Goal: Communication & Community: Ask a question

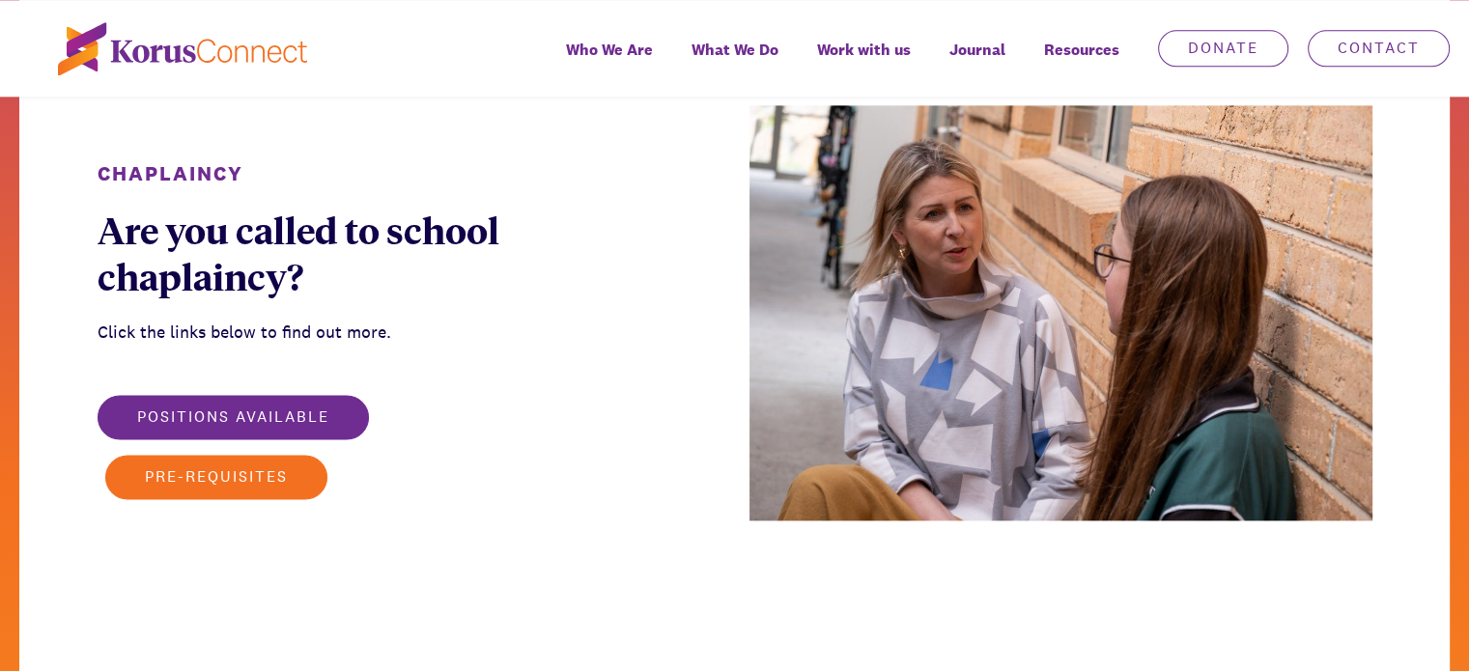
scroll to position [2730, 0]
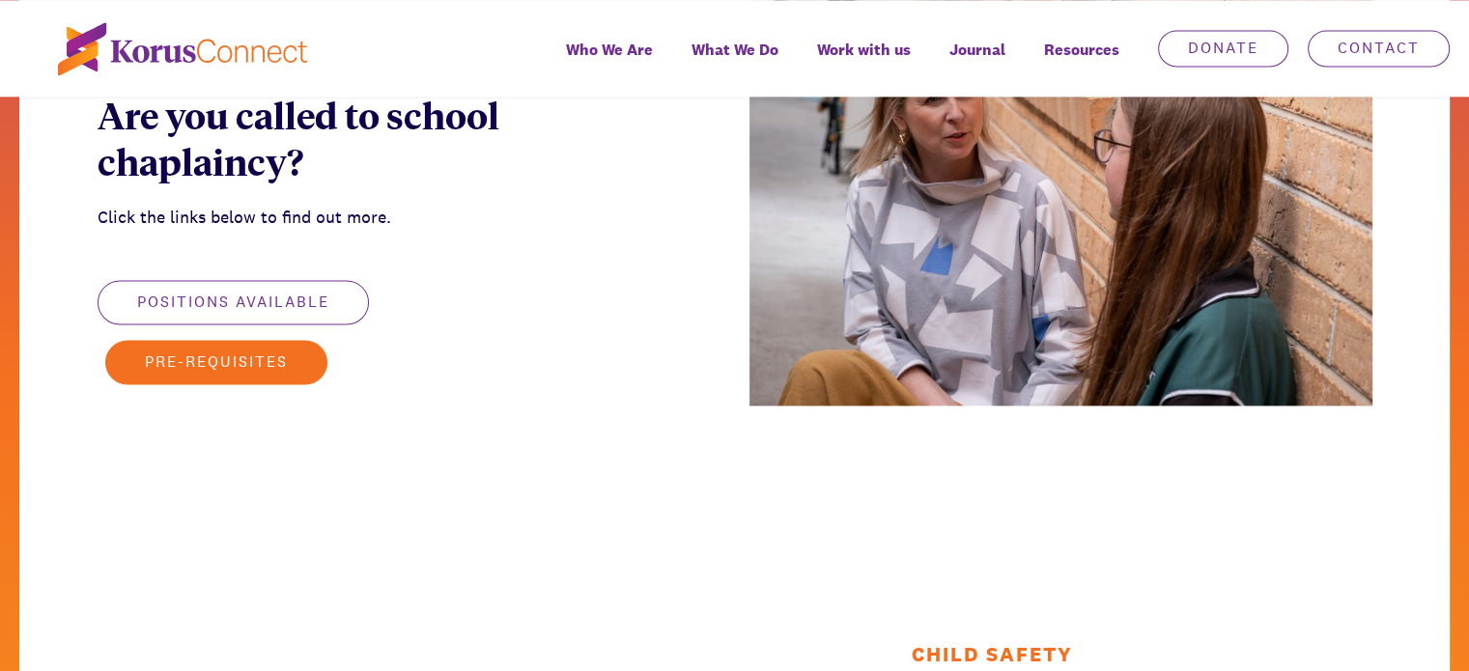
click at [239, 308] on button "Positions available" at bounding box center [233, 302] width 271 height 44
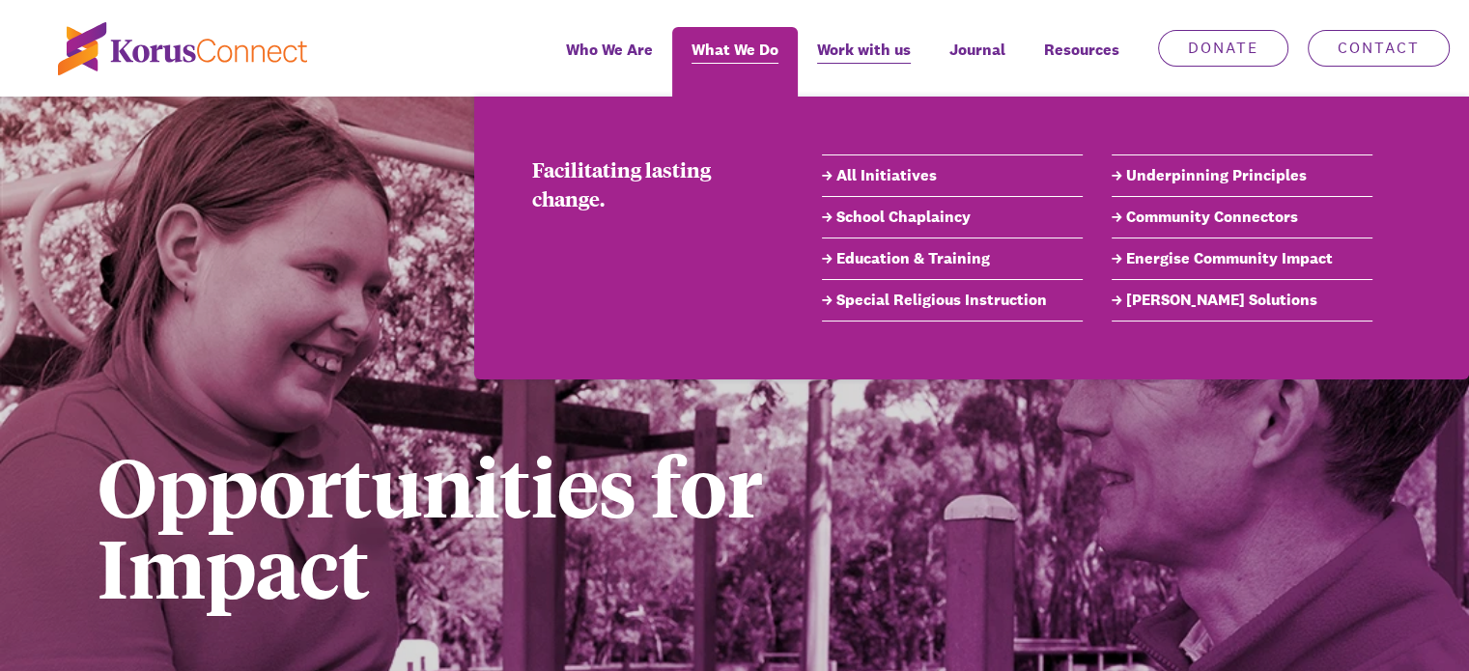
click at [749, 39] on span "What We Do" at bounding box center [734, 50] width 87 height 28
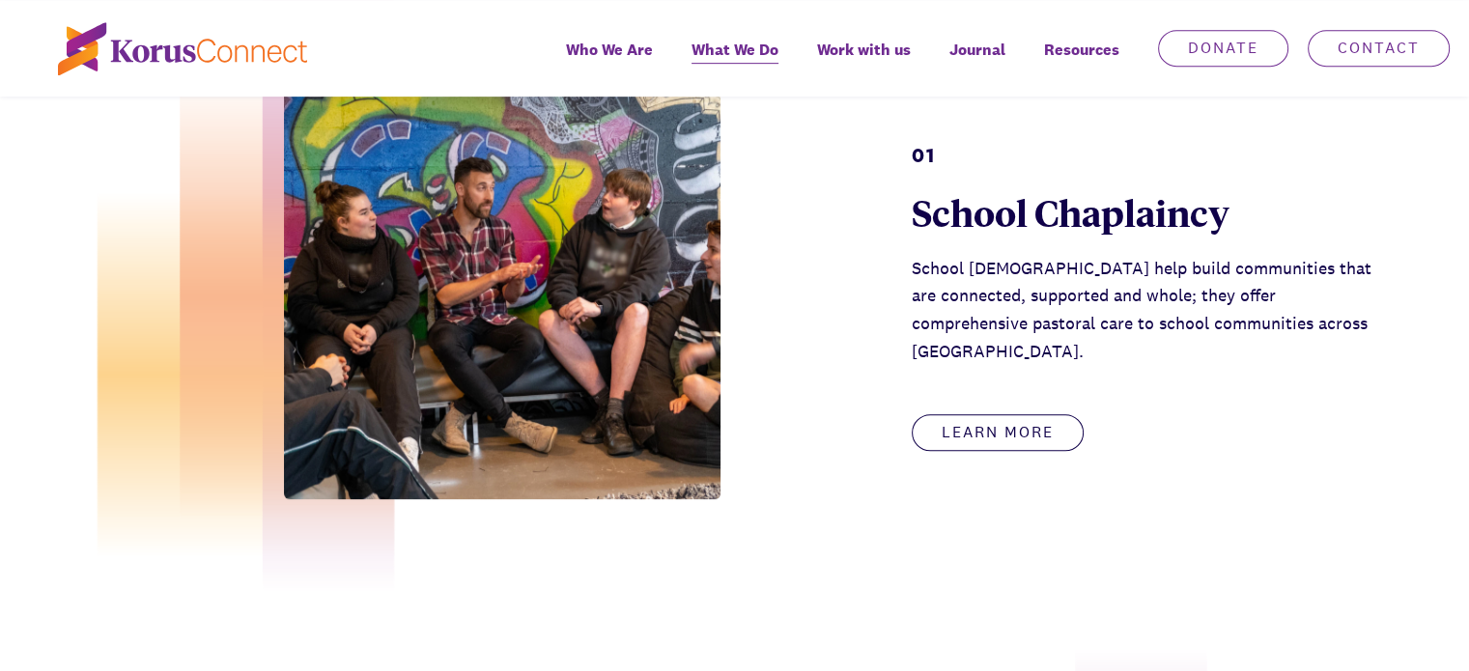
scroll to position [993, 0]
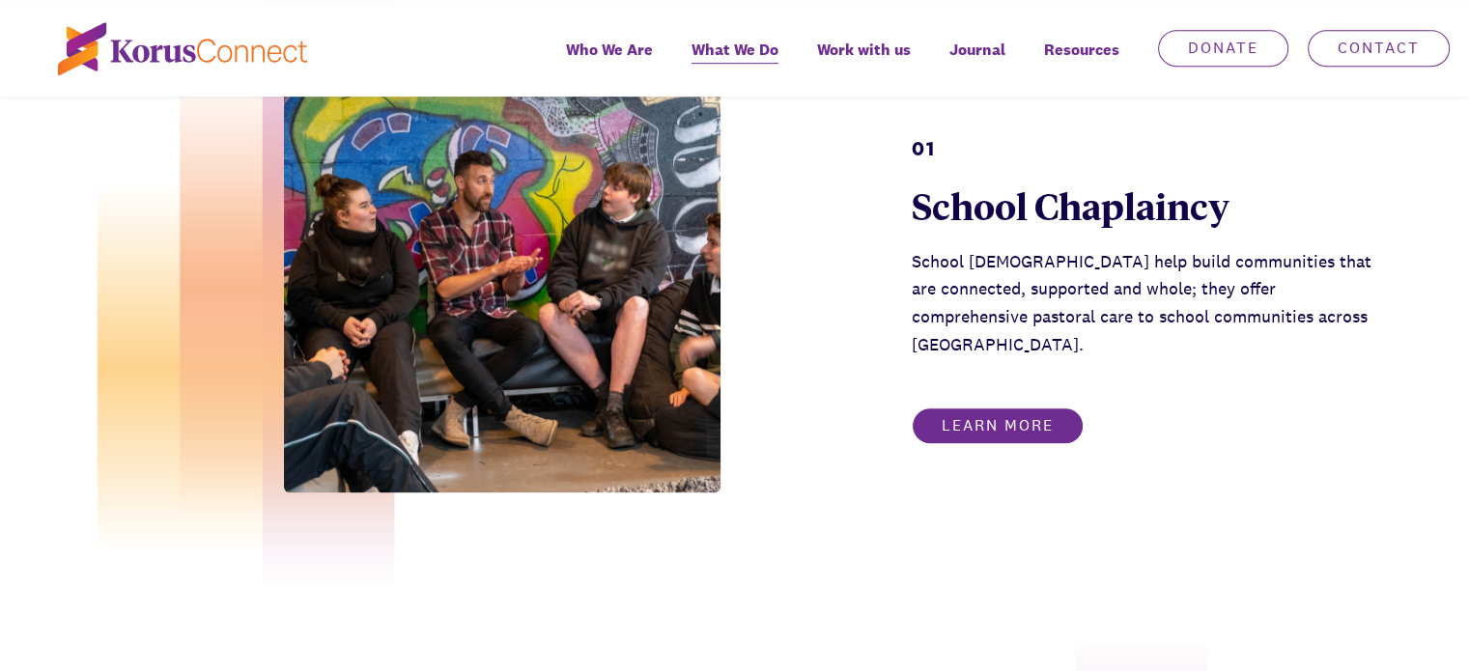
click at [1020, 412] on link "Learn more" at bounding box center [998, 425] width 172 height 37
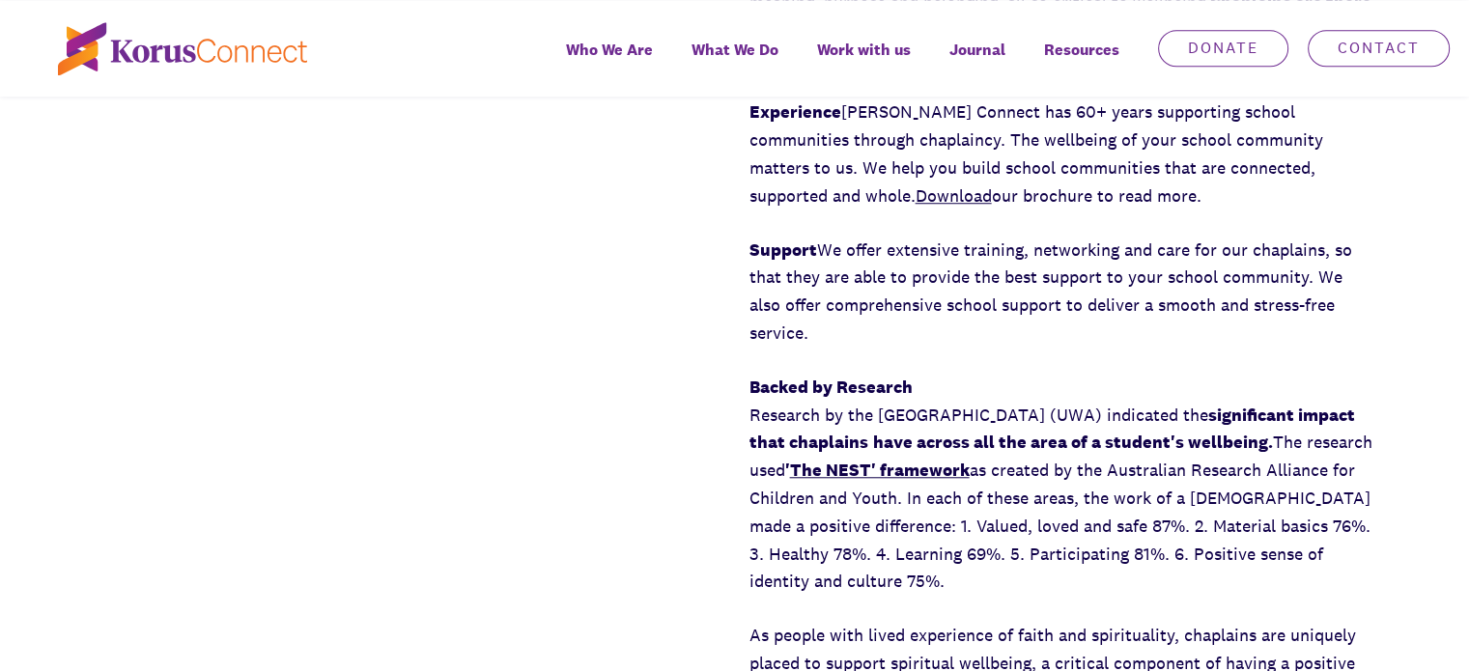
scroll to position [967, 0]
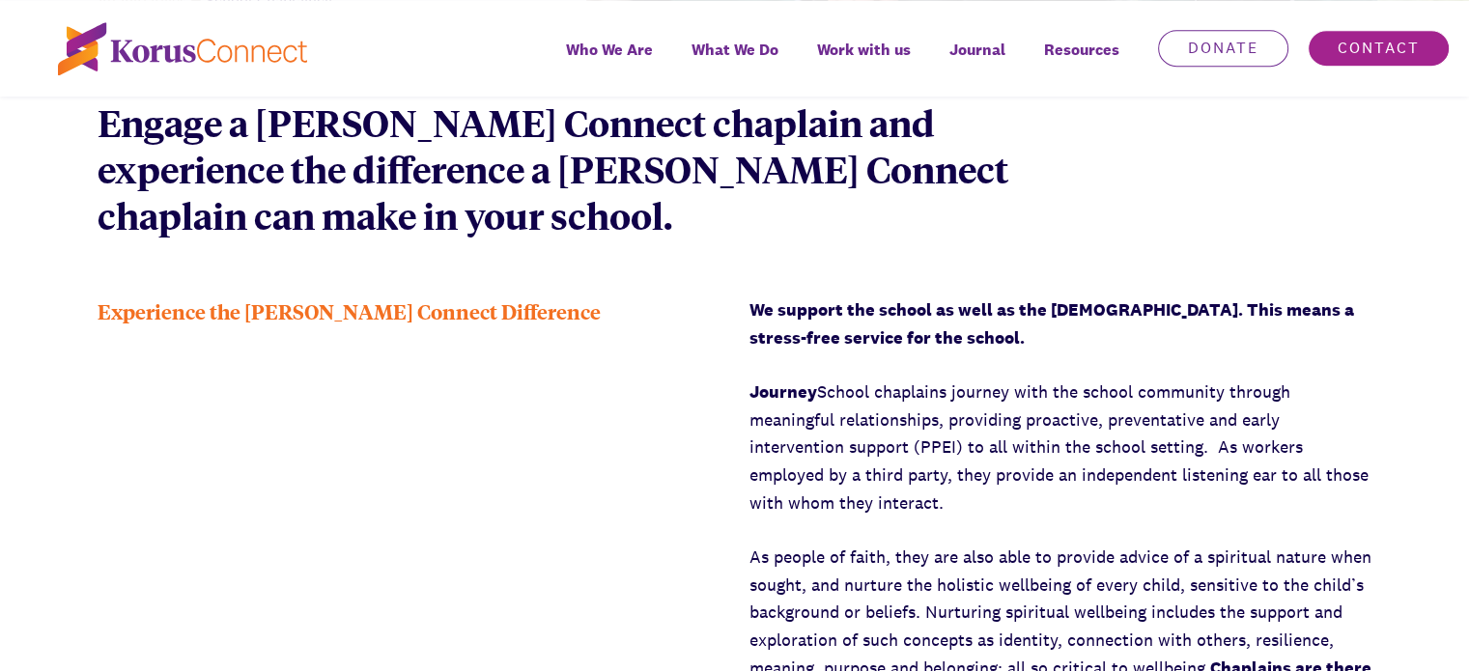
click at [1356, 61] on link "Contact" at bounding box center [1378, 48] width 142 height 37
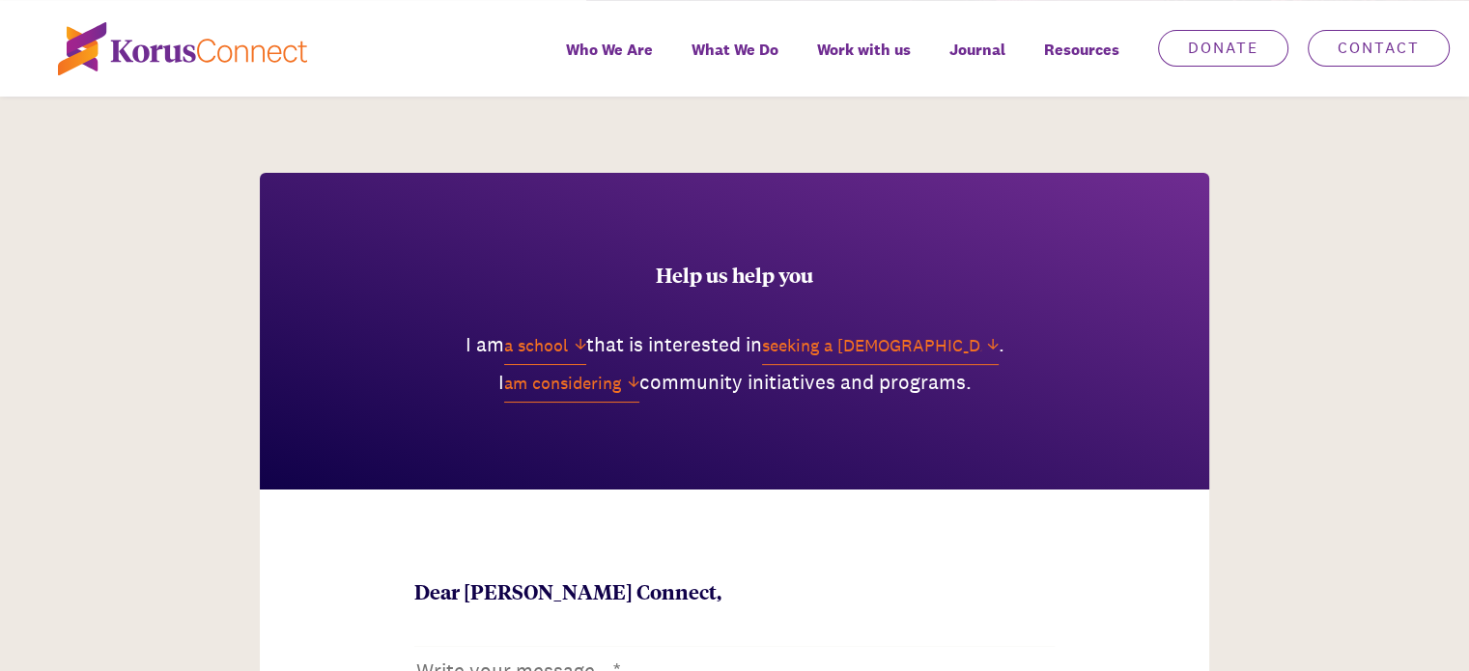
scroll to position [678, 0]
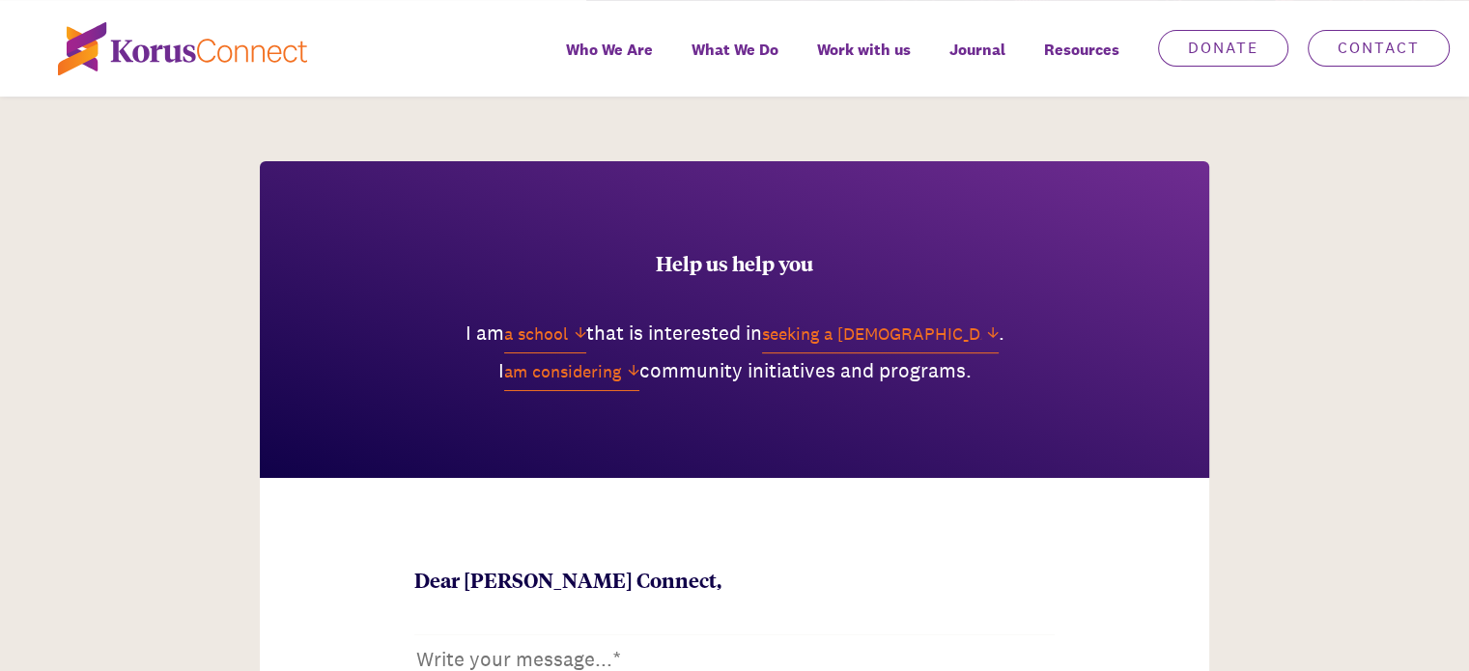
click at [576, 329] on select "a school a not-for-profit a [DEMOGRAPHIC_DATA] a business a public service an i…" at bounding box center [545, 335] width 82 height 38
select select "an individual"
click at [504, 316] on select "a school a not-for-profit a [DEMOGRAPHIC_DATA] a business a public service an i…" at bounding box center [545, 335] width 82 height 38
click at [1014, 327] on select "seeking a chaplaincy service learning more about [PERSON_NAME] Connect partneri…" at bounding box center [897, 335] width 237 height 38
click at [786, 316] on select "seeking a chaplaincy service learning more about [PERSON_NAME] Connect partneri…" at bounding box center [897, 335] width 237 height 38
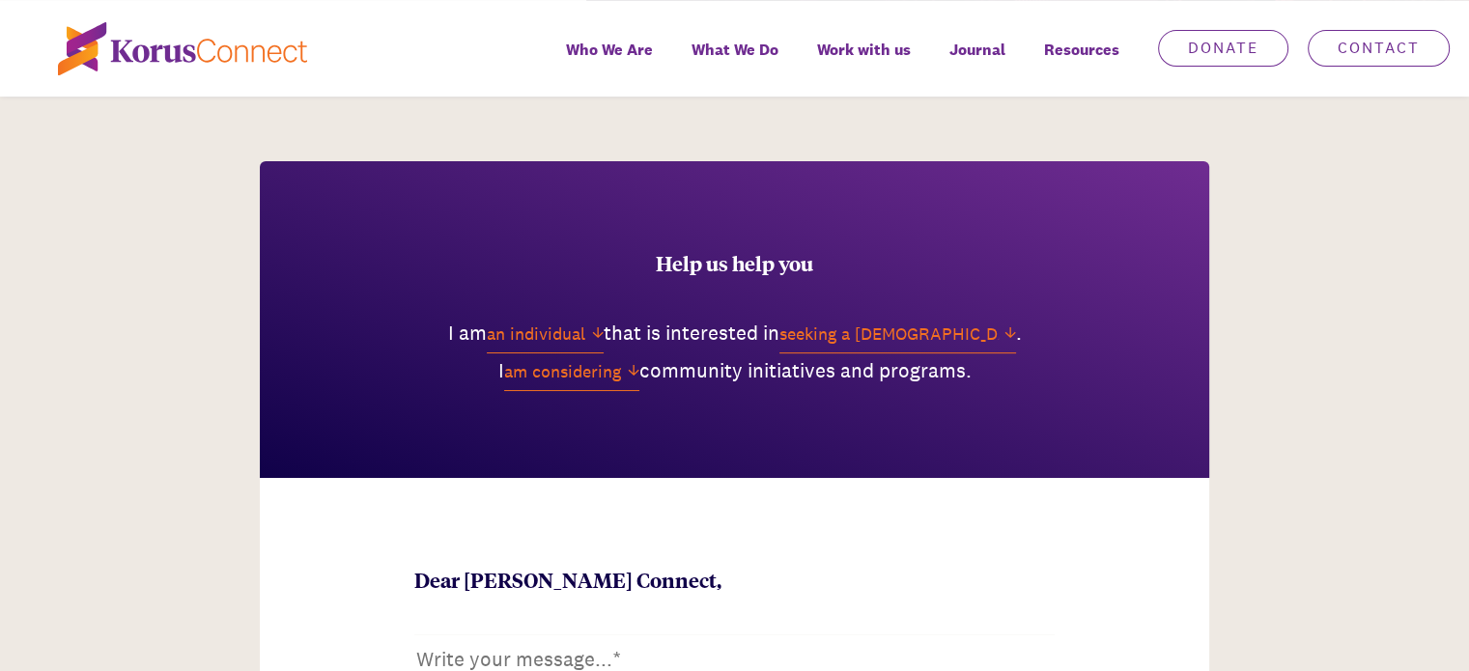
click at [633, 376] on select "am considering am involved in am not involved in am planning am exploring" at bounding box center [571, 372] width 135 height 38
click at [504, 353] on select "am considering am involved in am not involved in am planning am exploring" at bounding box center [571, 372] width 135 height 38
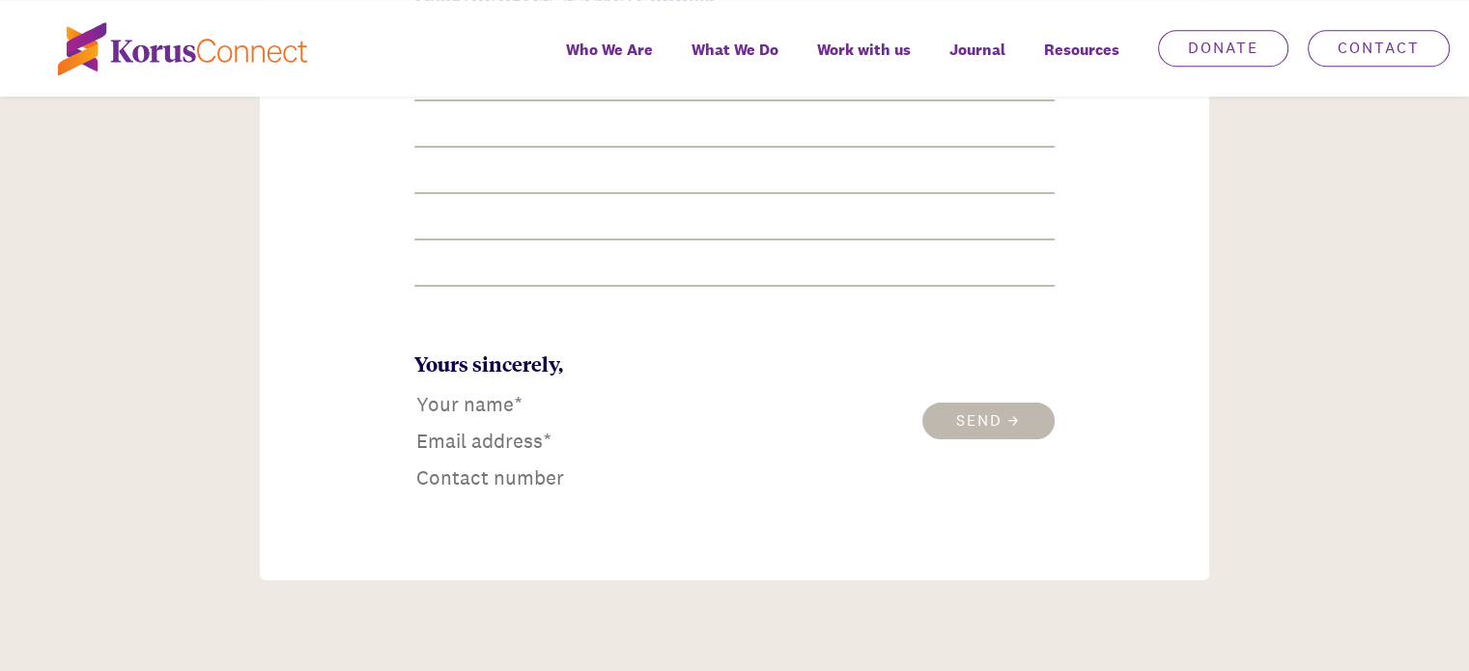
scroll to position [814, 0]
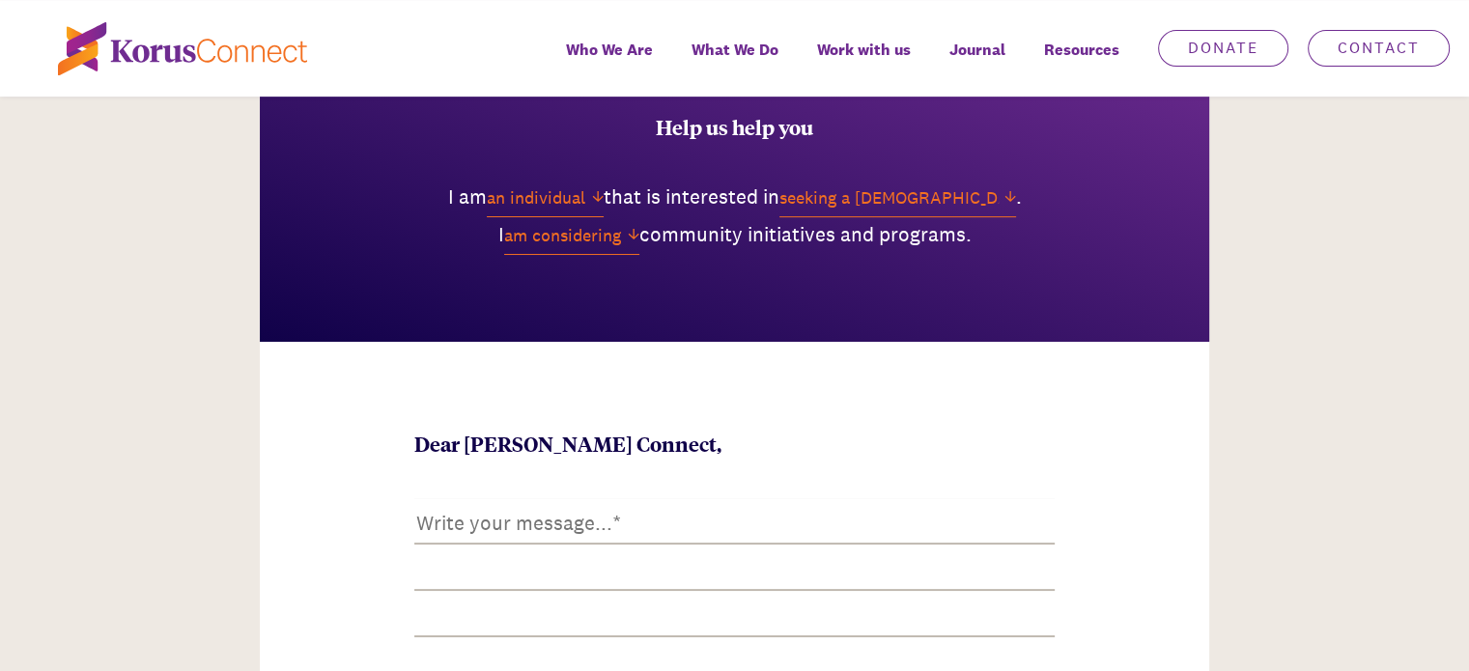
click at [513, 589] on textarea at bounding box center [734, 616] width 640 height 236
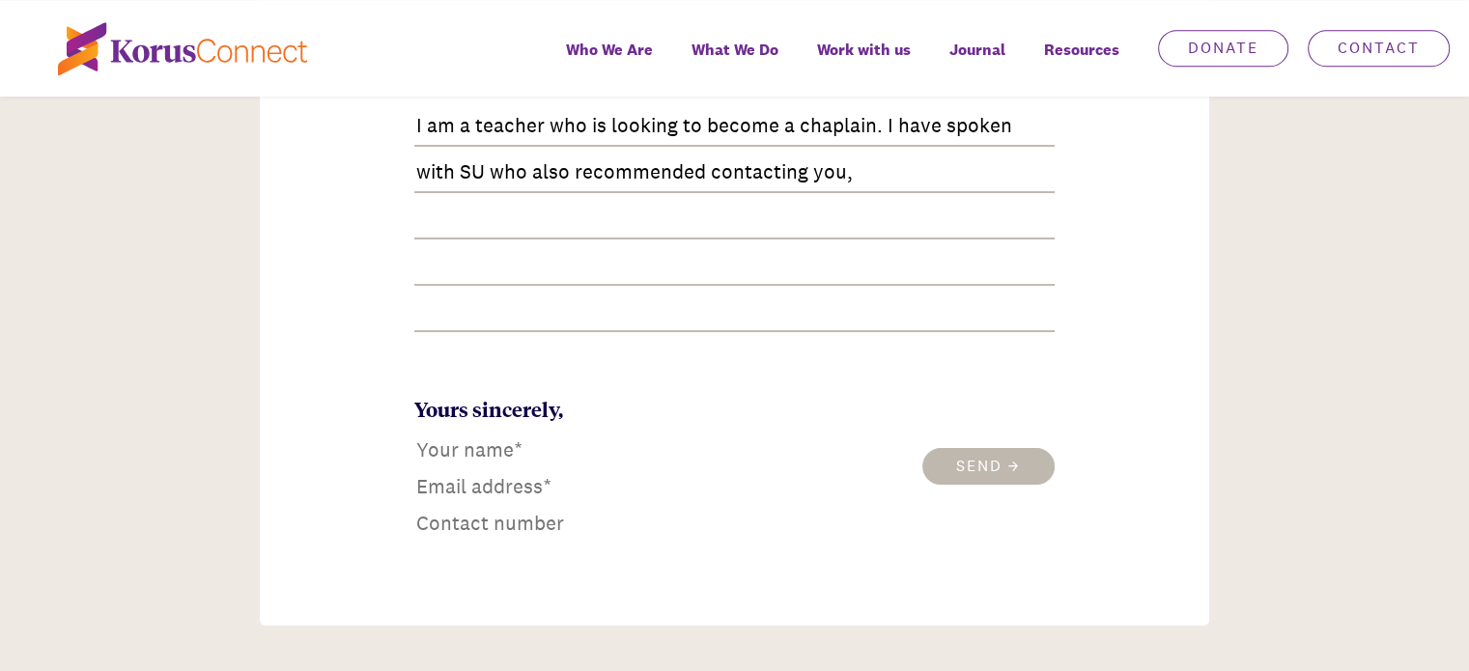
scroll to position [1235, 0]
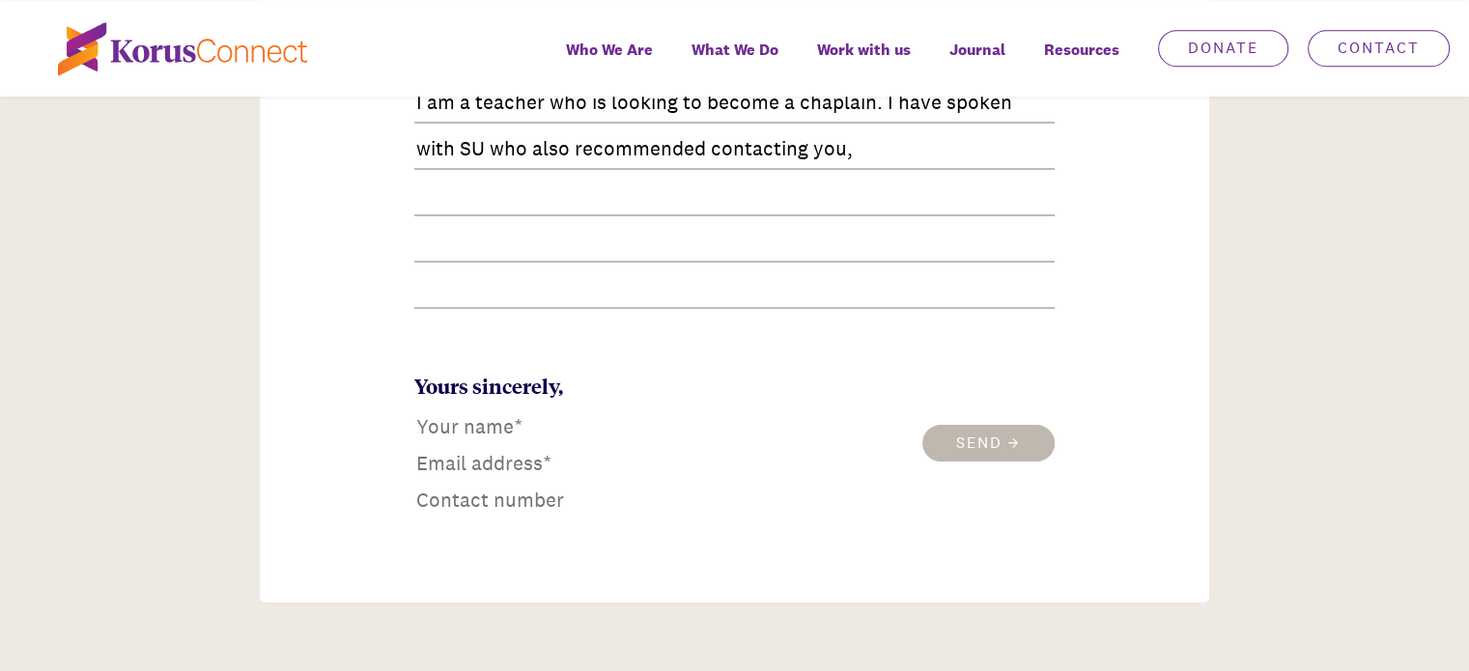
type textarea "I am a teacher who is looking to become a chaplain. I have spoken with SU who a…"
click at [541, 426] on input at bounding box center [532, 426] width 236 height 31
type input "[PERSON_NAME]"
click at [579, 470] on input "email" at bounding box center [532, 463] width 236 height 31
type input "[EMAIL_ADDRESS][DOMAIN_NAME]"
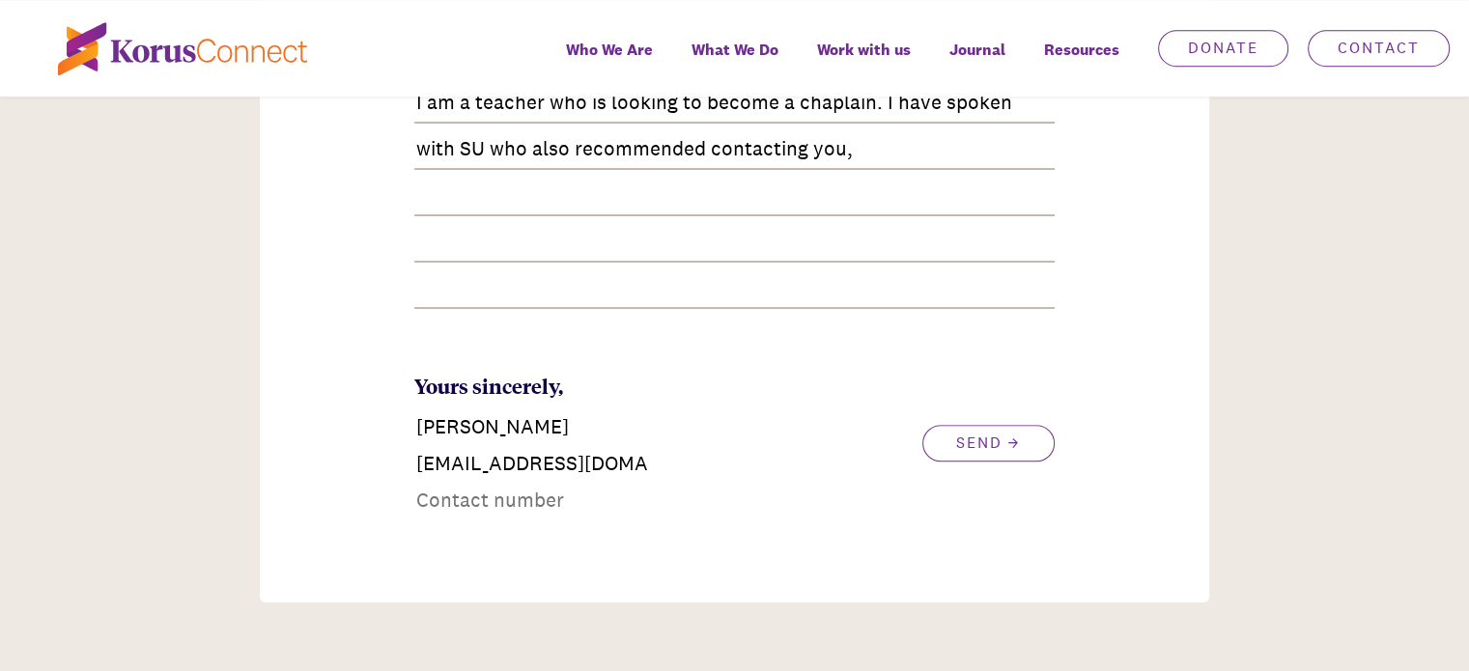
click at [564, 521] on div "Dear [PERSON_NAME] Connect, I am a teacher who is looking to become a [DEMOGRAP…" at bounding box center [734, 262] width 949 height 682
click at [545, 505] on input "tel" at bounding box center [532, 500] width 236 height 31
type input "0437695137"
click at [1016, 447] on button "Send" at bounding box center [988, 443] width 132 height 37
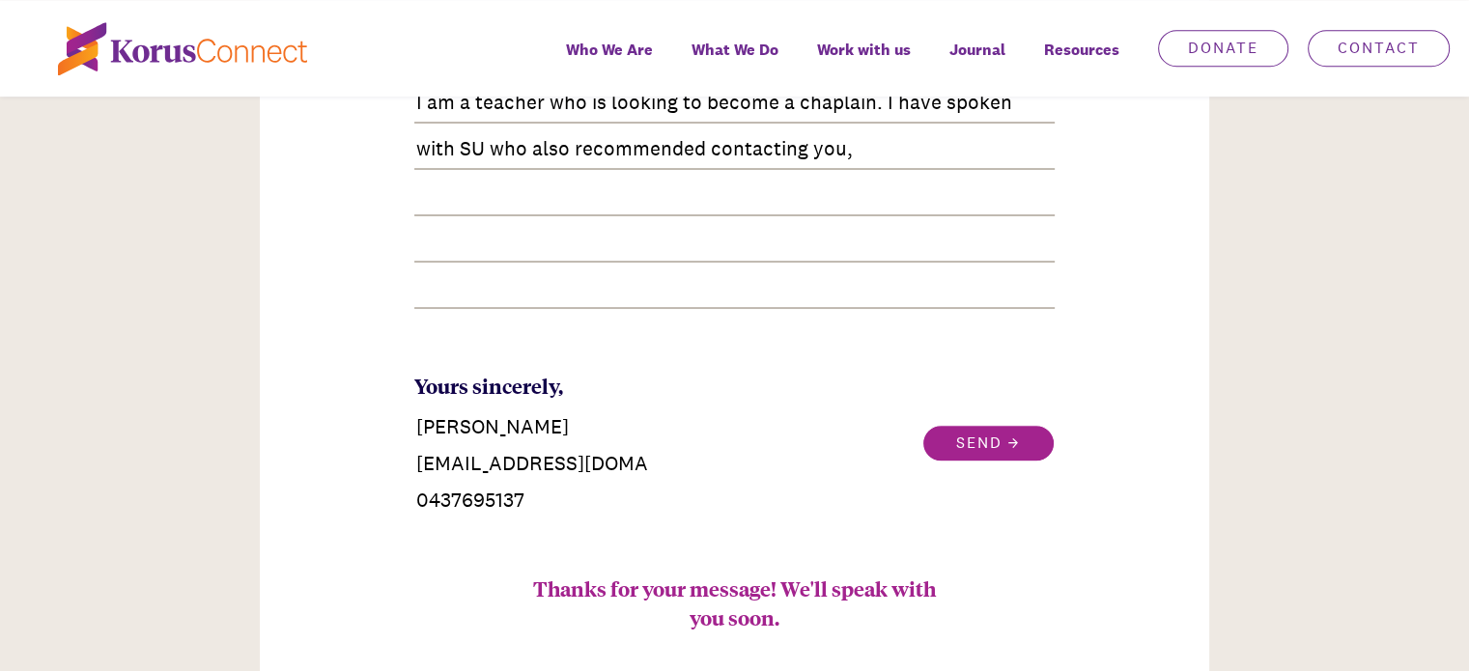
click at [1016, 447] on button "Send" at bounding box center [988, 443] width 132 height 37
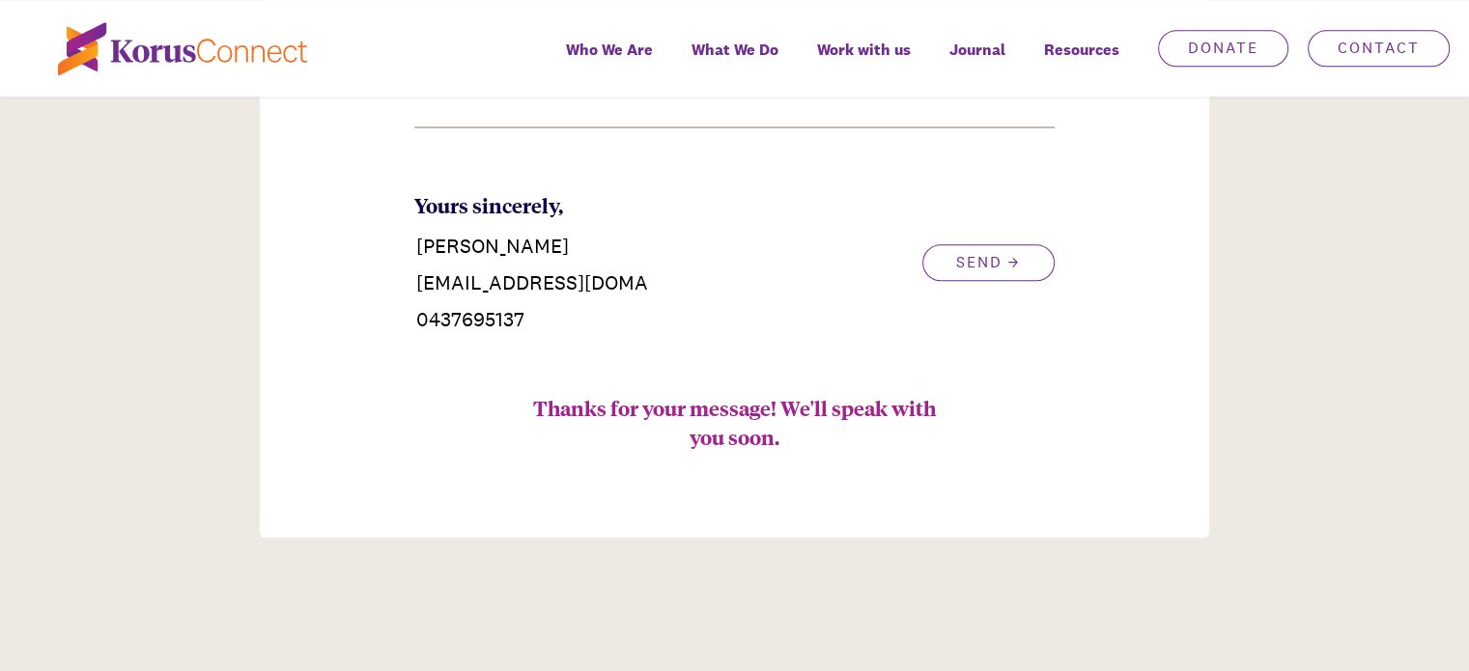
scroll to position [1410, 0]
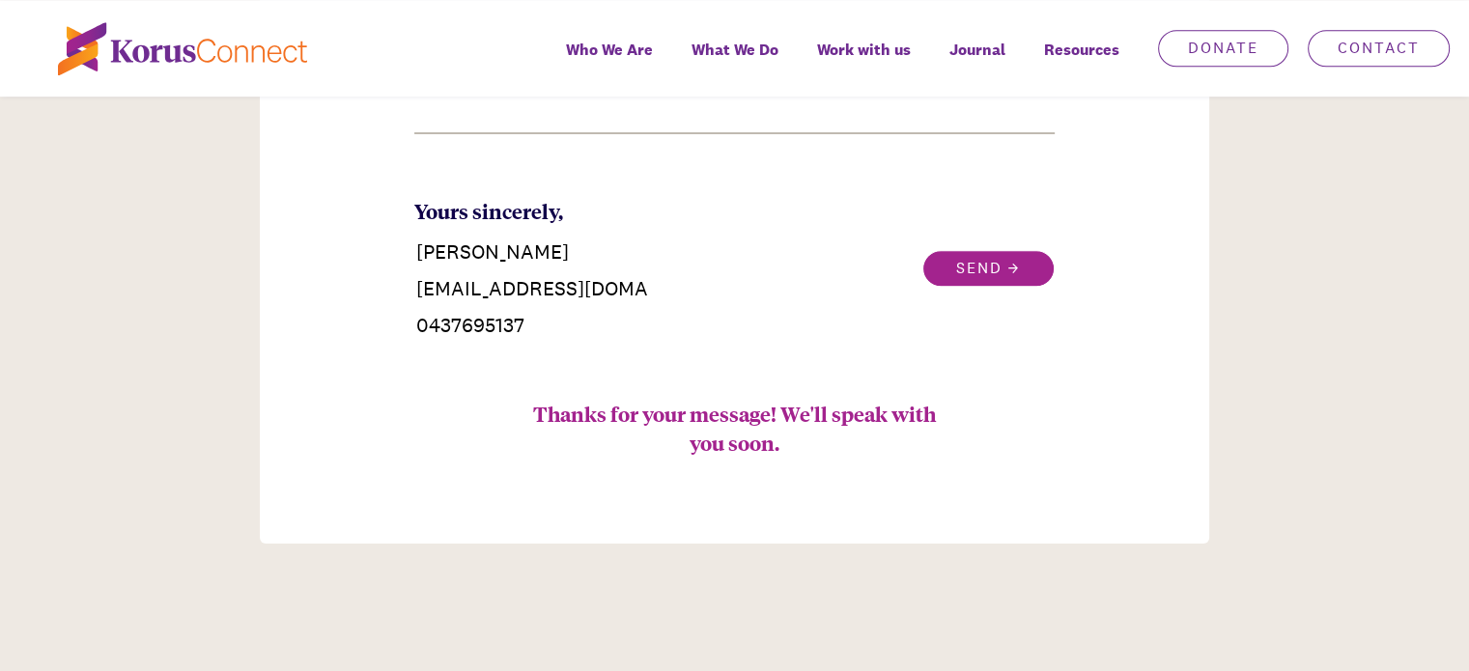
click at [996, 273] on button "Send" at bounding box center [988, 268] width 132 height 37
click at [962, 262] on button "Send" at bounding box center [988, 268] width 132 height 37
click at [1020, 265] on button "Send" at bounding box center [988, 268] width 132 height 37
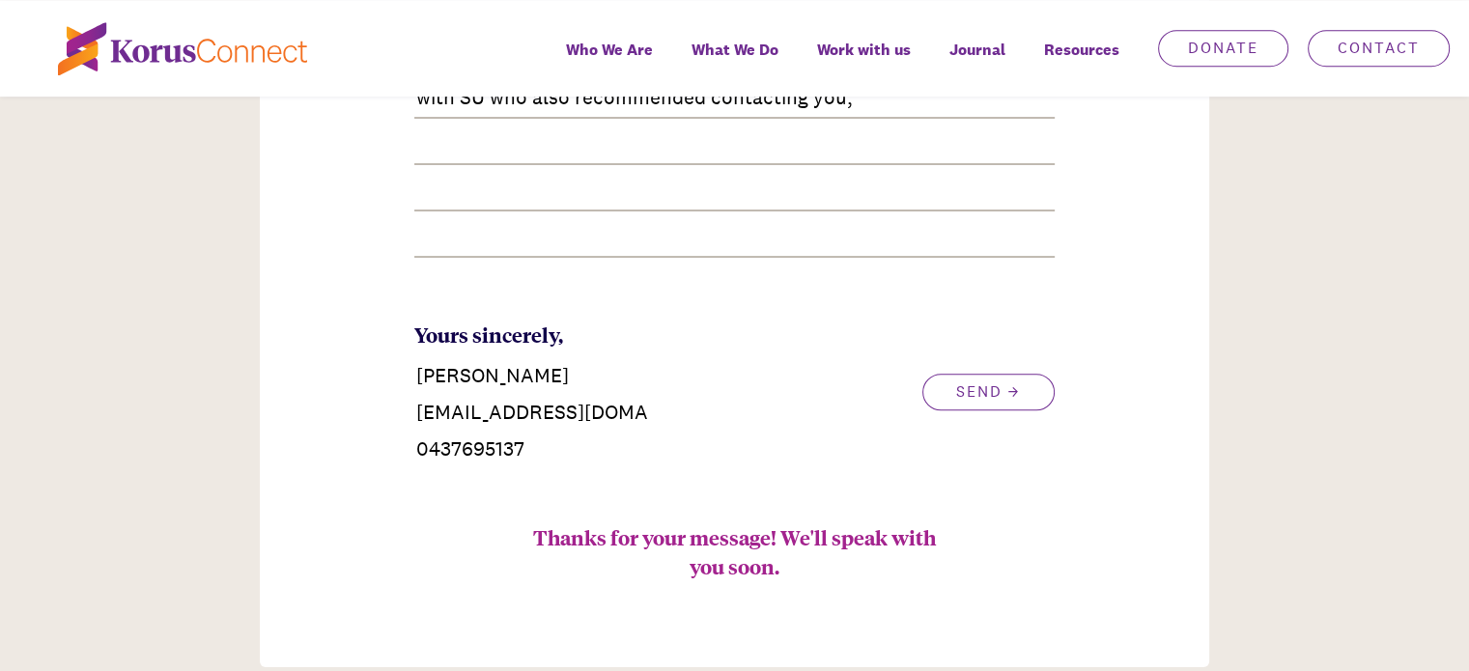
scroll to position [1328, 0]
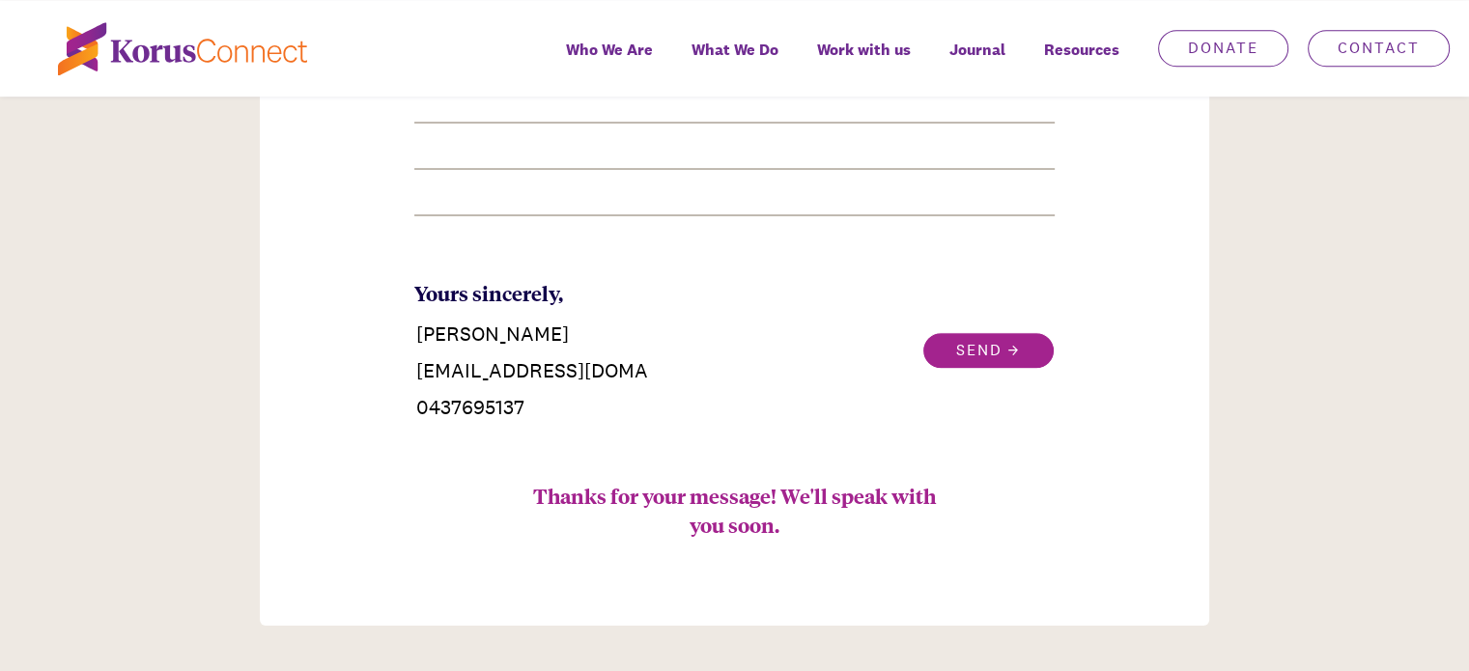
click at [1033, 355] on button "Send" at bounding box center [988, 350] width 132 height 37
click at [975, 354] on button "Send" at bounding box center [988, 350] width 132 height 37
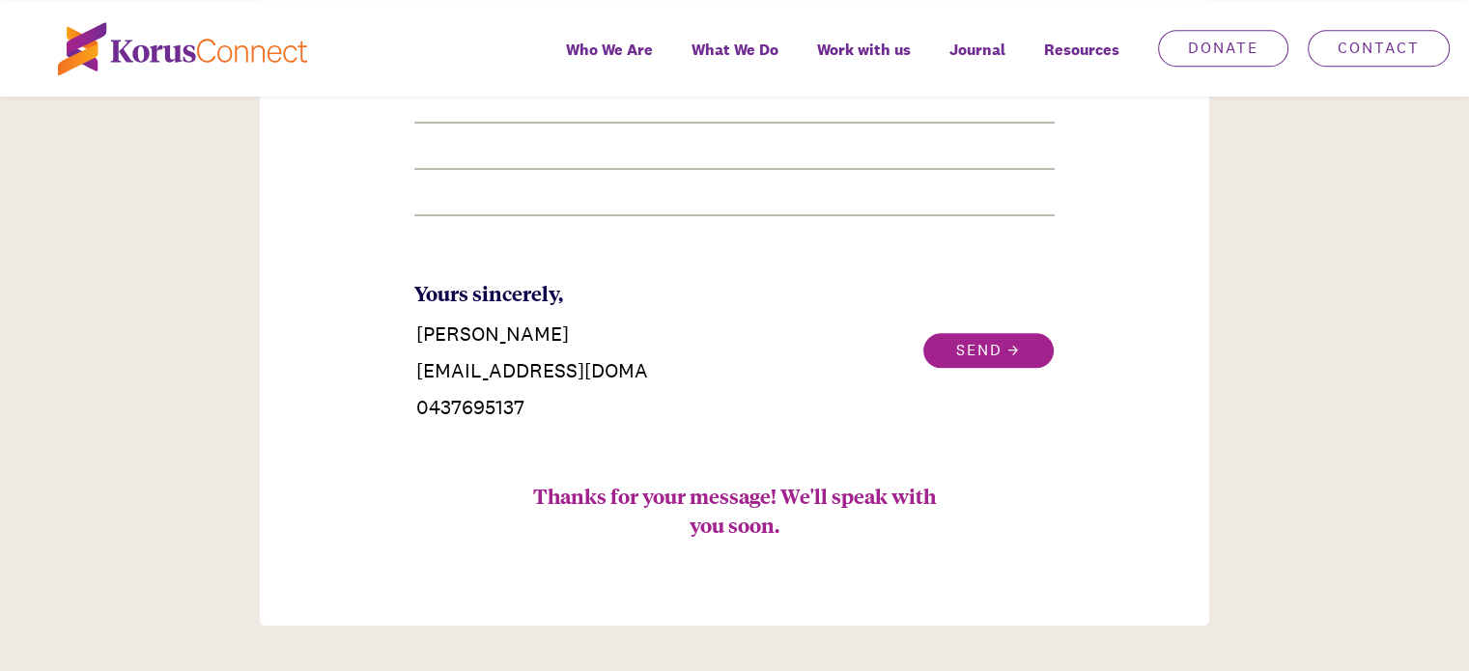
click at [975, 354] on button "Send" at bounding box center [988, 350] width 132 height 37
click at [977, 354] on button "Send" at bounding box center [988, 350] width 132 height 37
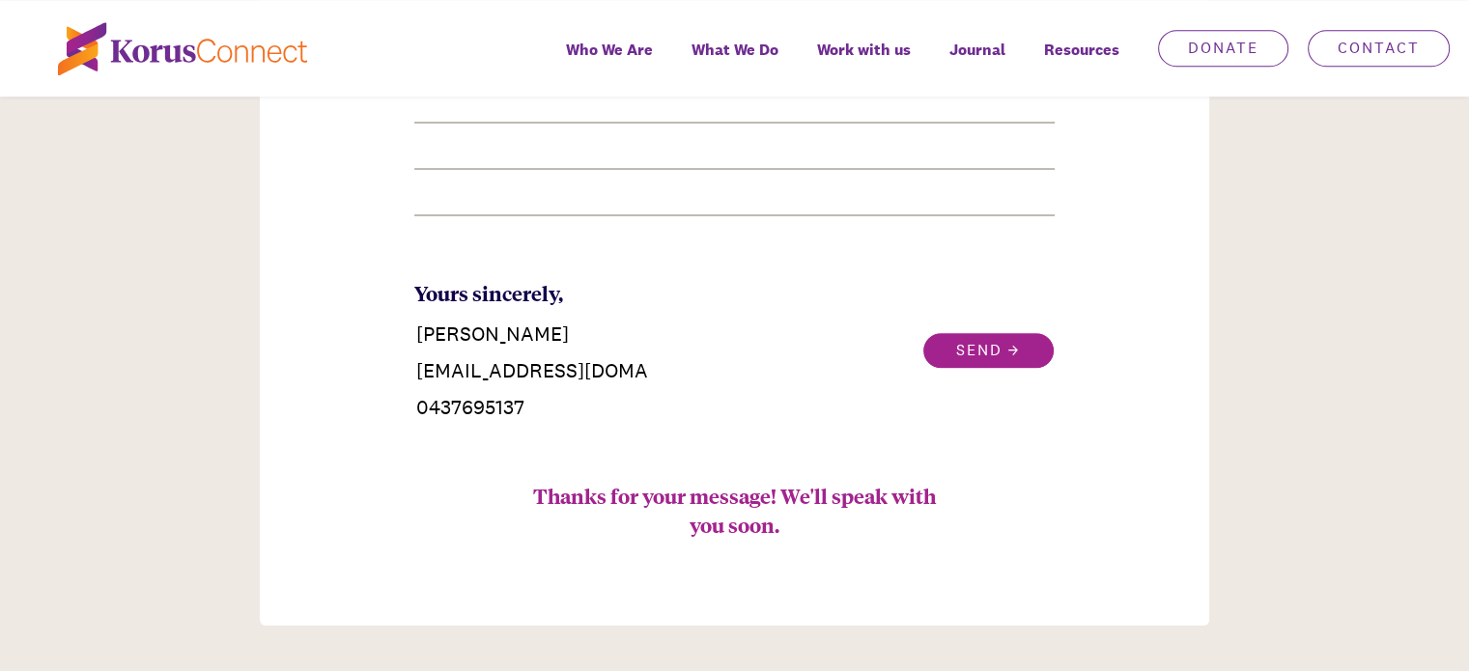
click at [958, 351] on button "Send" at bounding box center [988, 350] width 132 height 37
click at [850, 503] on div "Thanks for your message! We'll speak with you soon." at bounding box center [735, 510] width 406 height 58
click at [842, 574] on div "Dear [PERSON_NAME] Connect, I am a teacher who is looking to become a [DEMOGRAP…" at bounding box center [734, 227] width 949 height 798
click at [962, 344] on button "Send" at bounding box center [988, 350] width 132 height 37
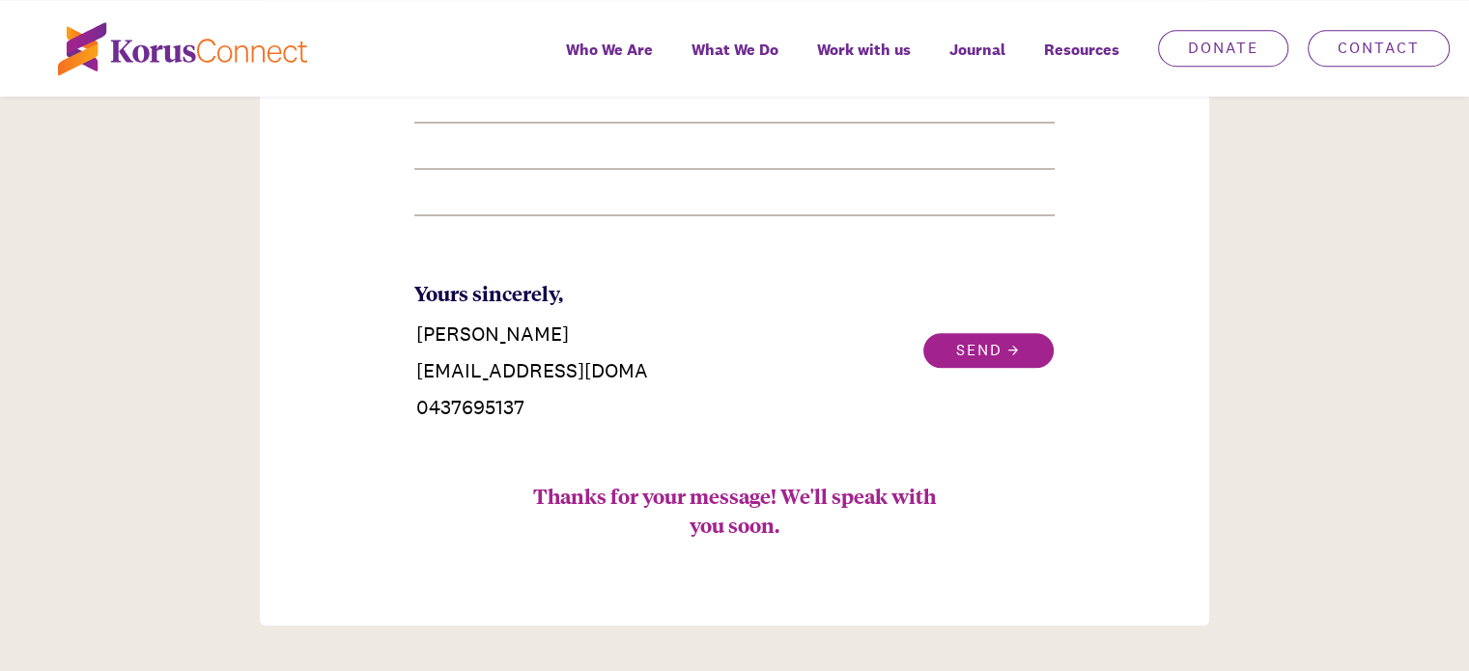
click at [1020, 338] on button "Send" at bounding box center [988, 350] width 132 height 37
click at [1070, 338] on div "Dear [PERSON_NAME] Connect, I am a teacher who is looking to become a [DEMOGRAP…" at bounding box center [734, 227] width 949 height 798
click at [1040, 347] on button "Send" at bounding box center [988, 350] width 132 height 37
click at [769, 335] on div "Dear [PERSON_NAME] Connect, I am a teacher who is looking to become a [DEMOGRAP…" at bounding box center [734, 227] width 949 height 798
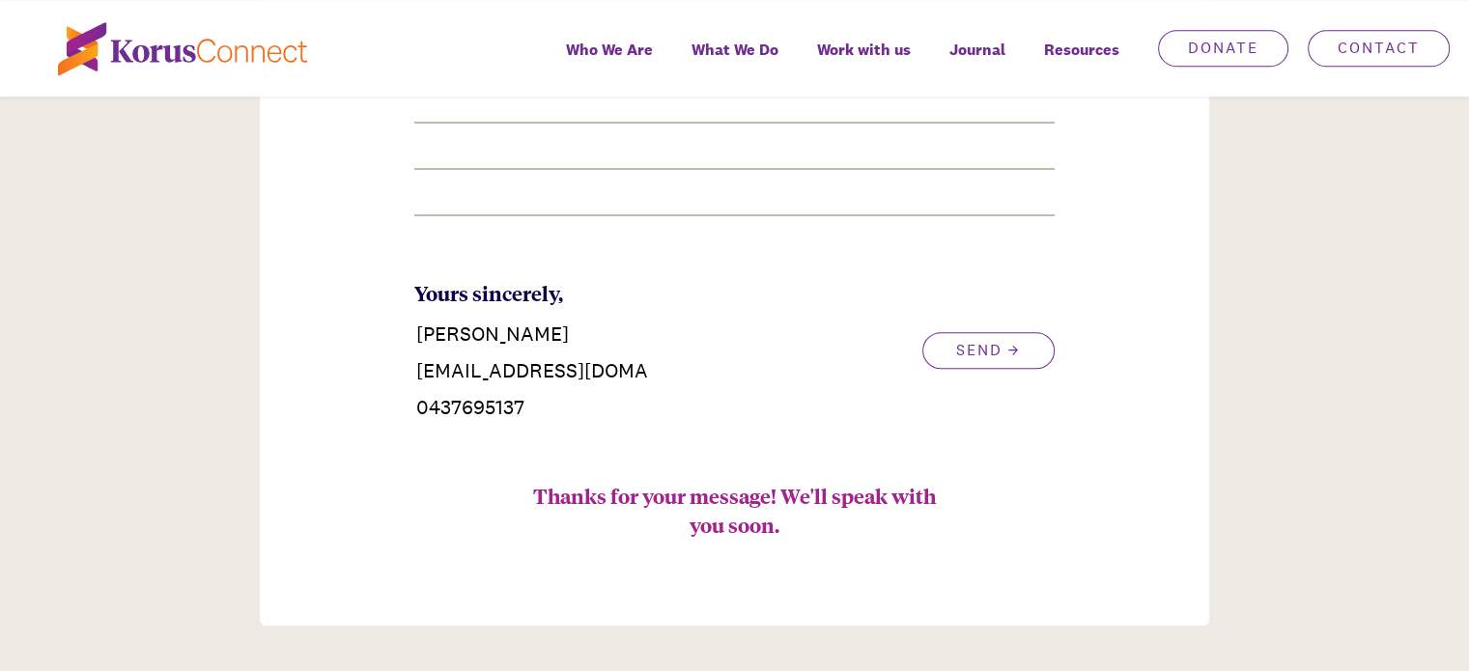
click at [765, 328] on div "Dear [PERSON_NAME] Connect, I am a teacher who is looking to become a [DEMOGRAP…" at bounding box center [734, 227] width 949 height 798
click at [962, 376] on div "Dear [PERSON_NAME] Connect, I am a teacher who is looking to become a [DEMOGRAP…" at bounding box center [734, 227] width 949 height 798
click at [958, 364] on button "Send" at bounding box center [988, 350] width 132 height 37
click at [985, 362] on button "Send" at bounding box center [988, 350] width 132 height 37
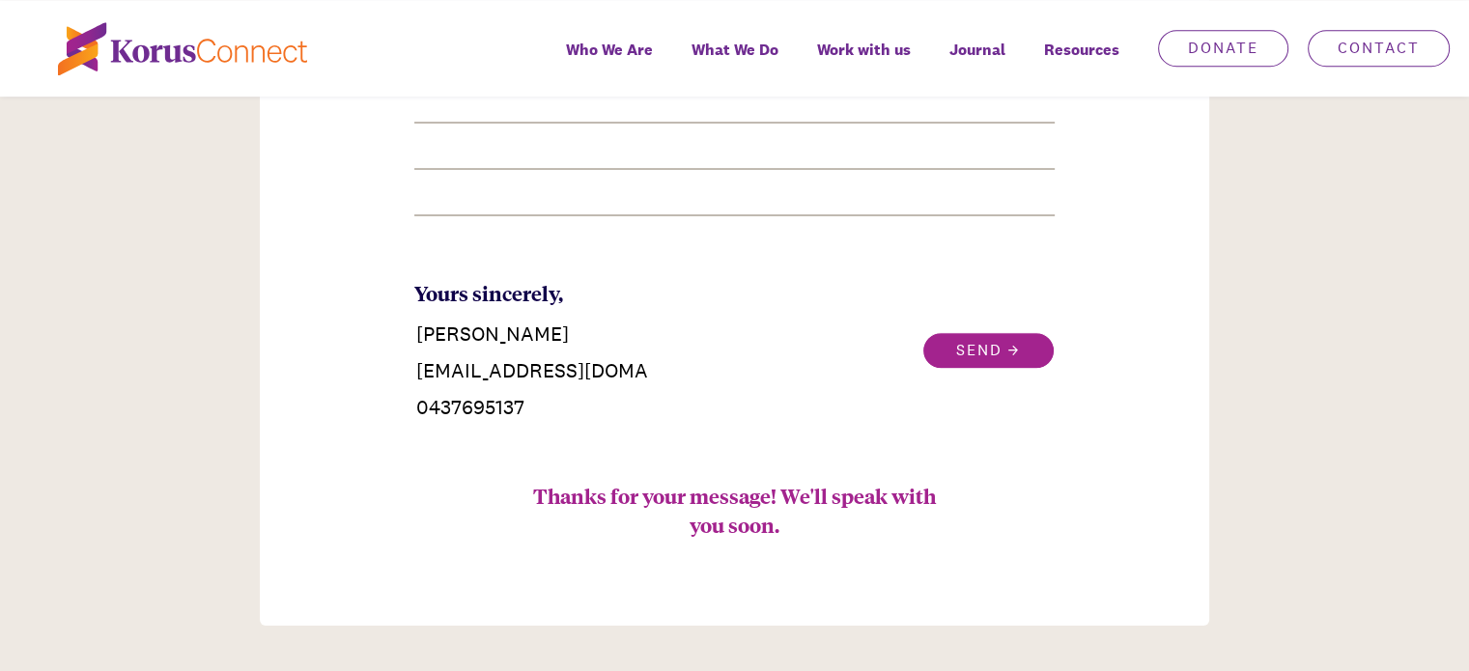
click at [1041, 341] on button "Send" at bounding box center [988, 350] width 132 height 37
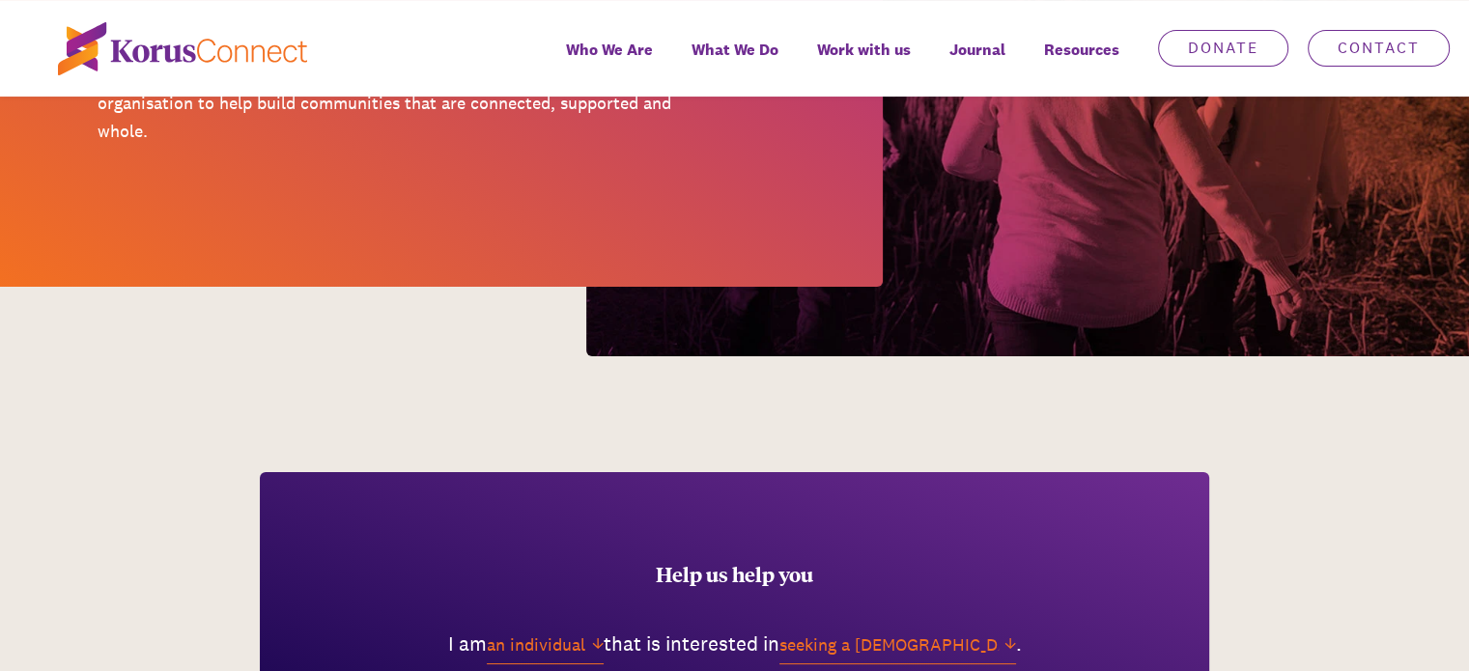
scroll to position [0, 0]
